Goal: Task Accomplishment & Management: Complete application form

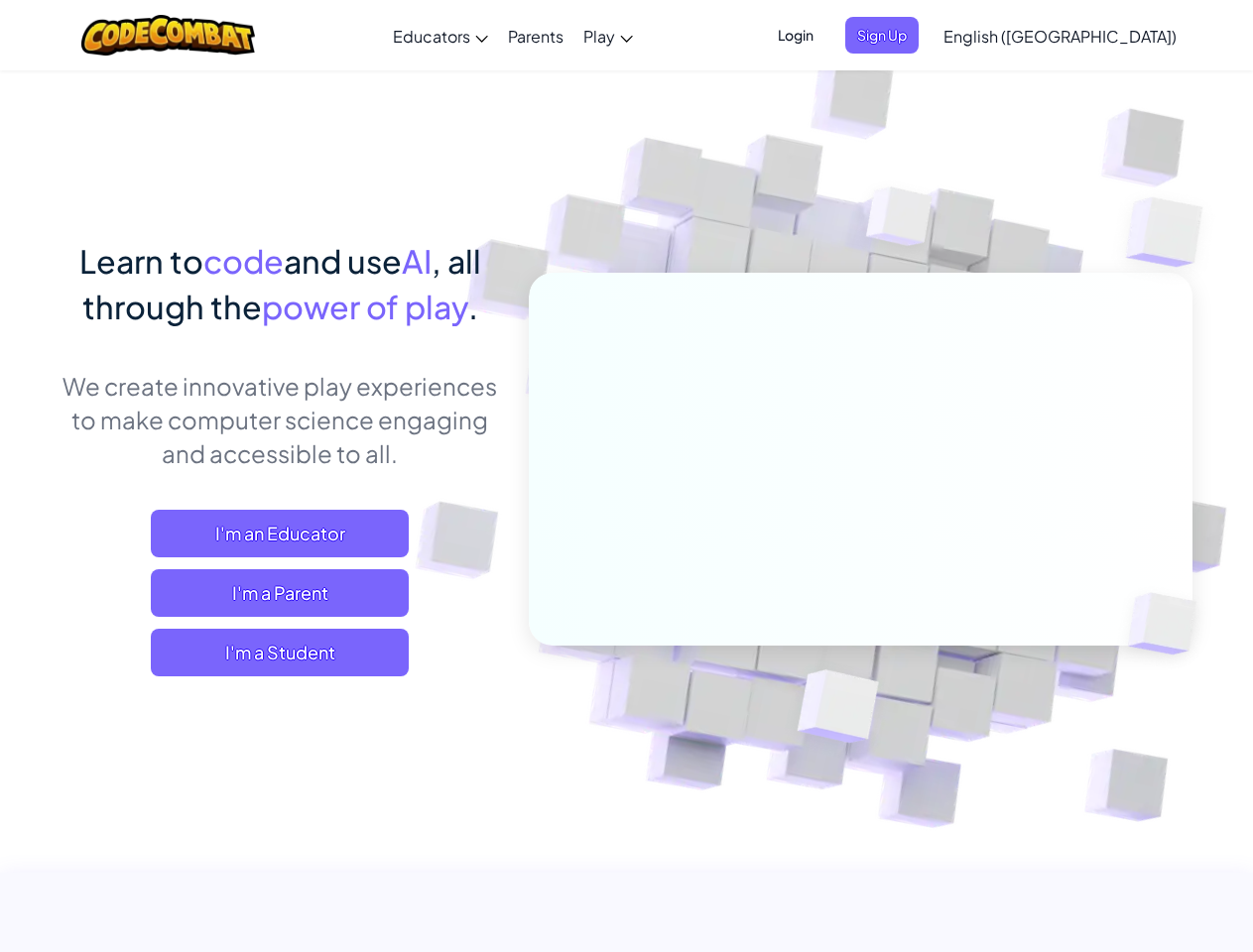
click at [826, 35] on span "Login" at bounding box center [796, 35] width 60 height 37
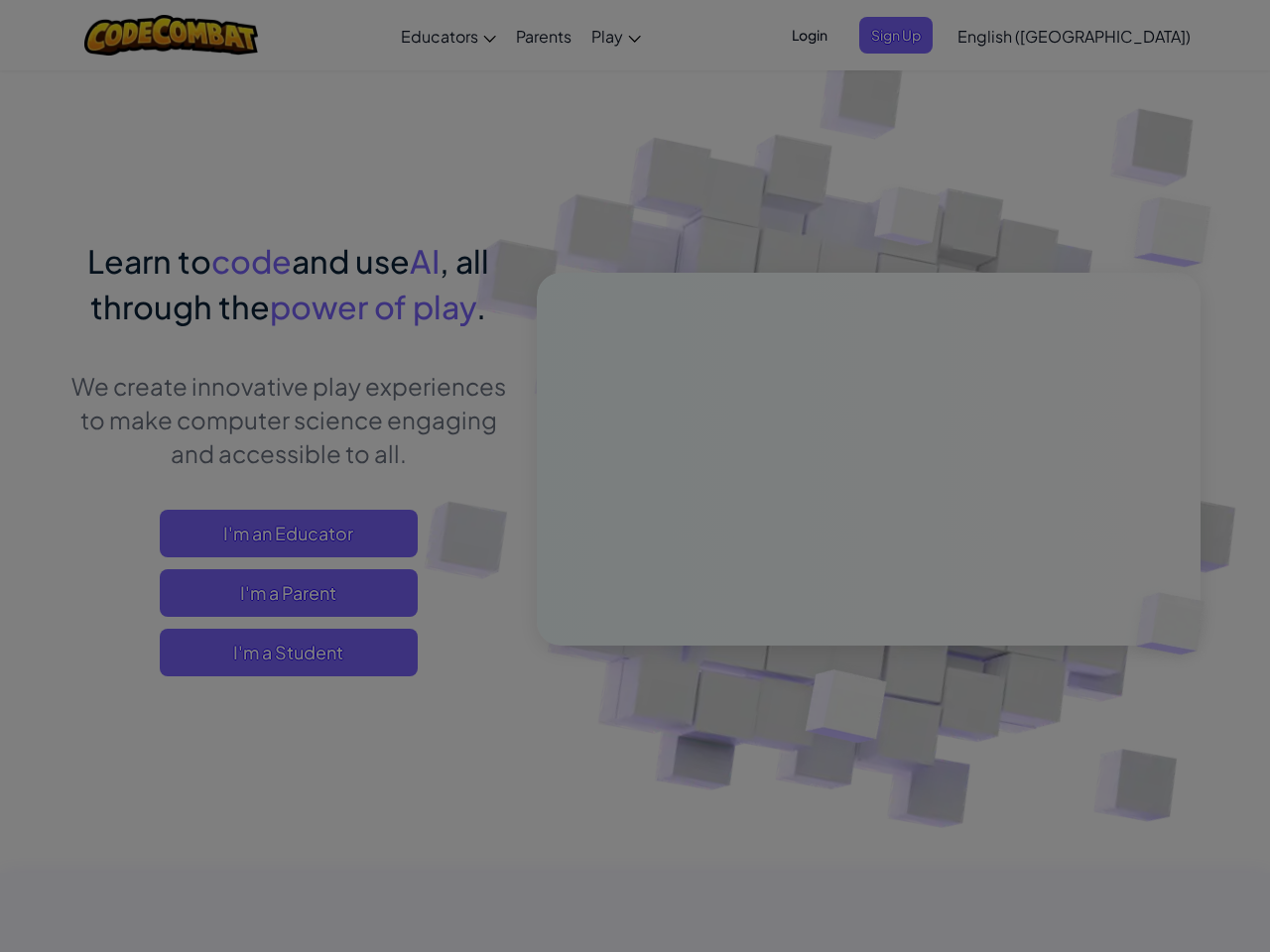
click at [915, 35] on div at bounding box center [635, 476] width 1270 height 952
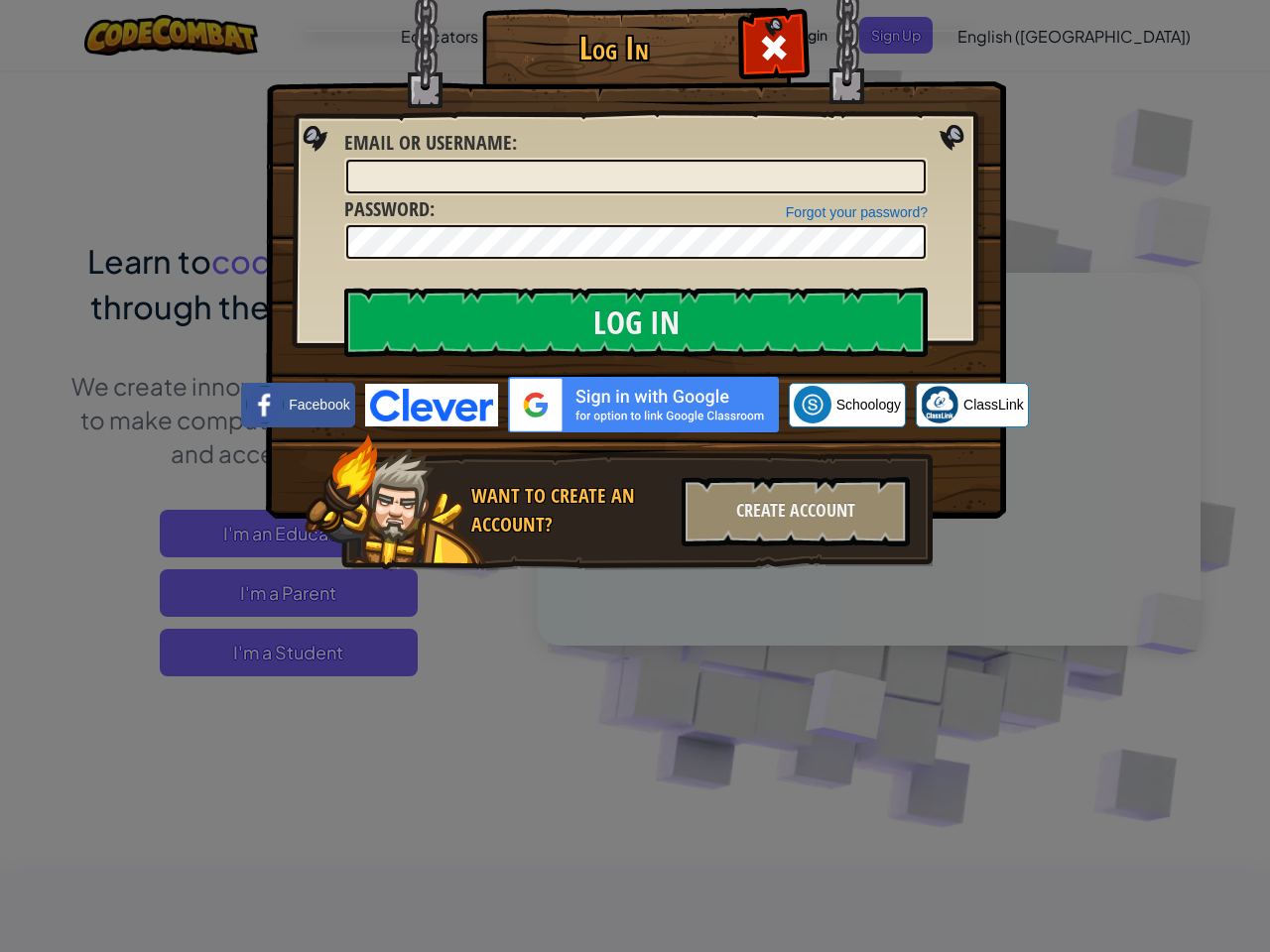
click at [1003, 35] on div "Log In Unknown Error Email or Username : Forgot your password? Password : Log I…" at bounding box center [635, 476] width 1270 height 952
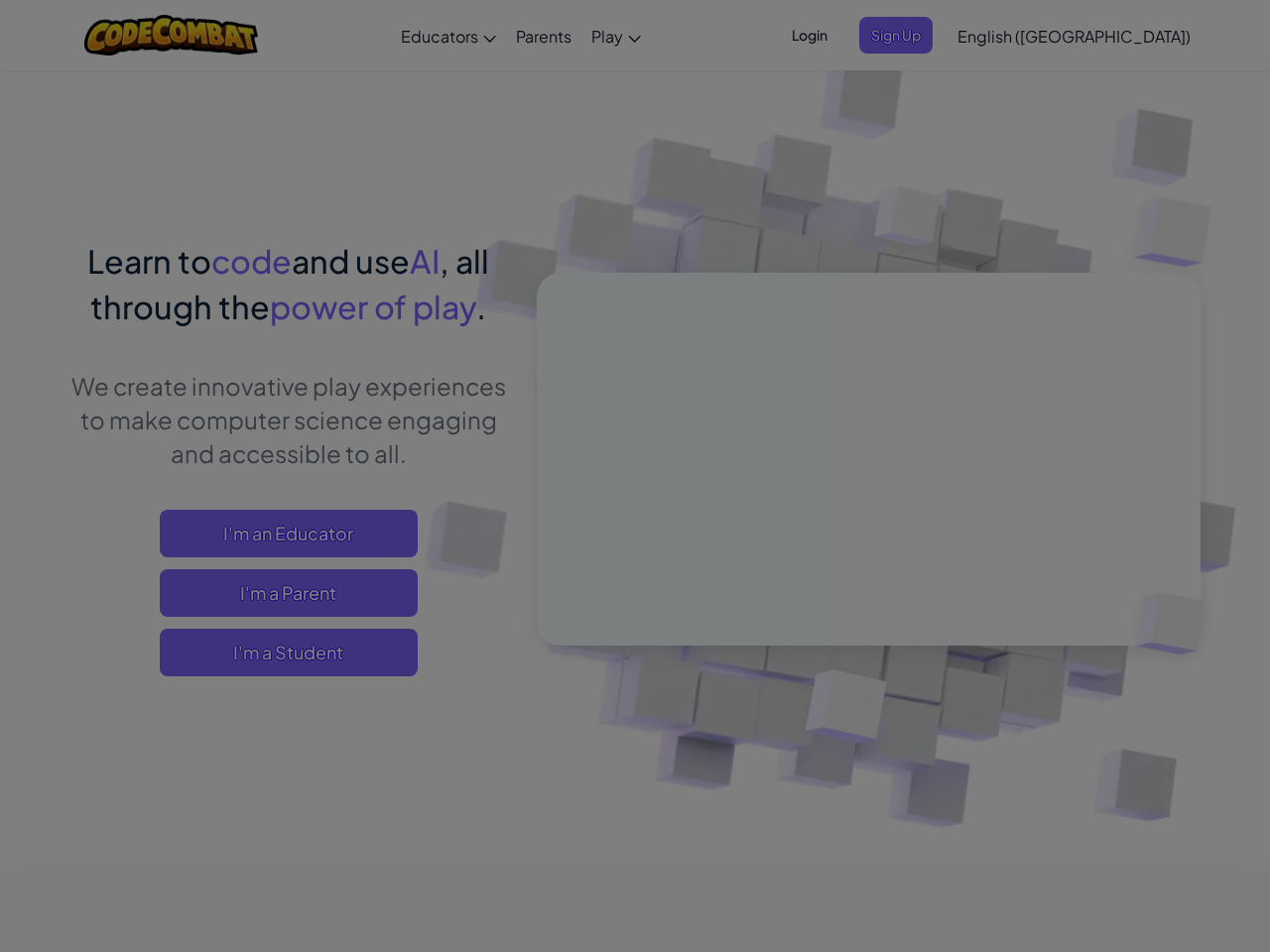
click at [1003, 35] on div "Log In Unknown Error Email or Username : Forgot your password? Password : Log I…" at bounding box center [635, 476] width 1270 height 952
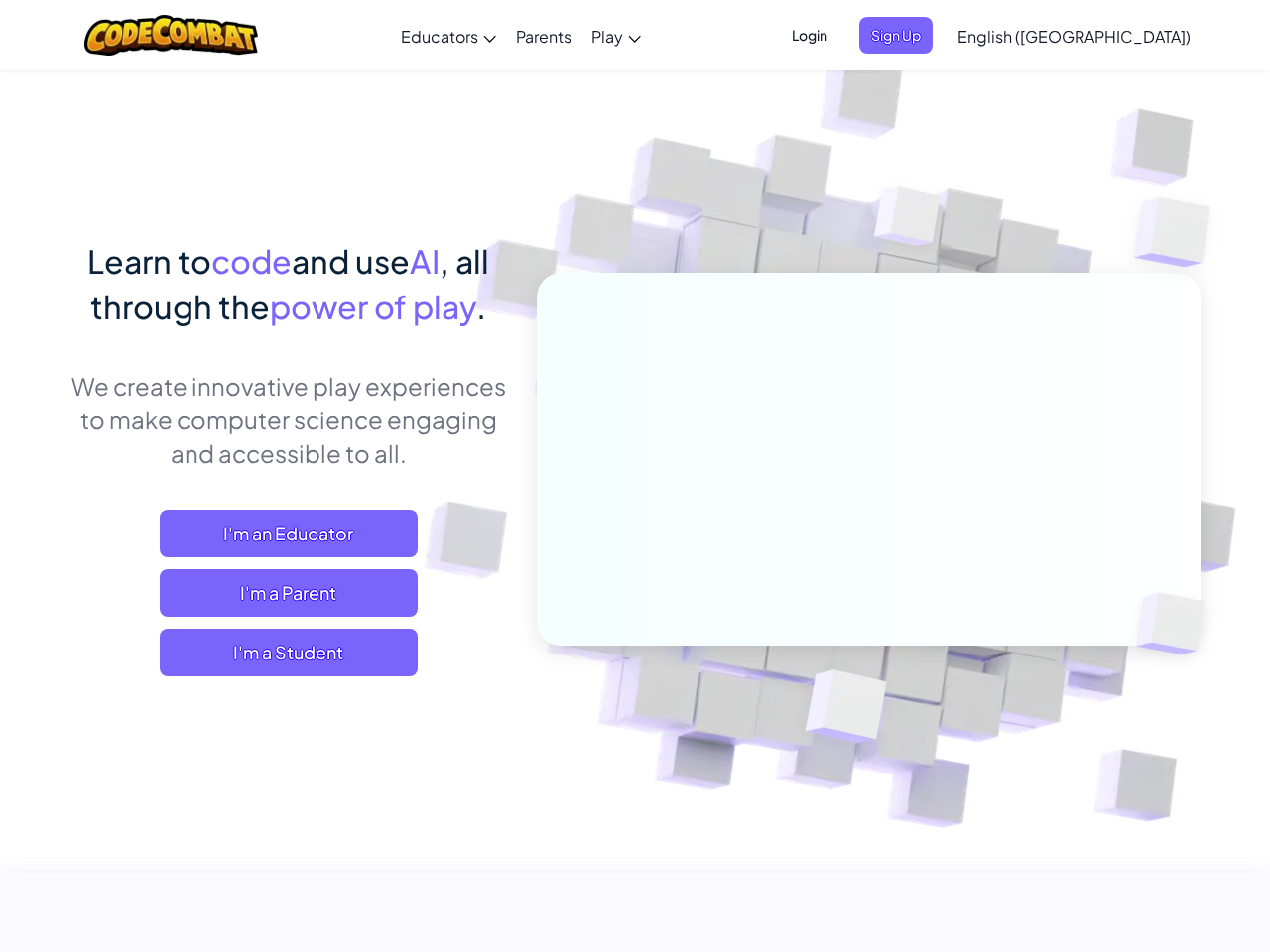
click at [1110, 36] on div at bounding box center [635, 476] width 1270 height 952
click at [280, 653] on span "I'm a Student" at bounding box center [288, 653] width 258 height 48
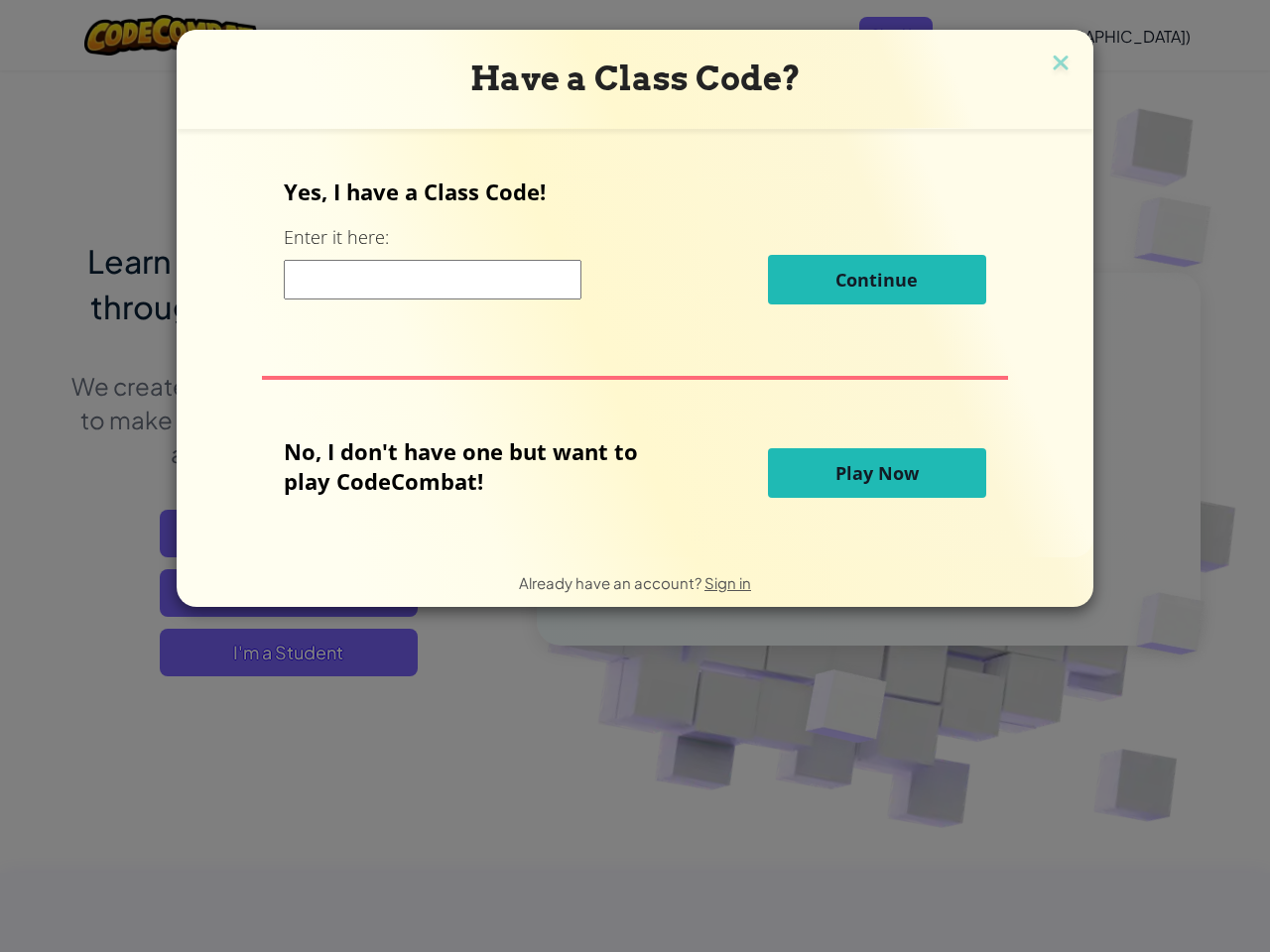
click at [280, 653] on div "Have a Class Code? Yes, I have a Class Code! Enter it here: Continue No, I don'…" at bounding box center [635, 476] width 1270 height 952
